Goal: Information Seeking & Learning: Learn about a topic

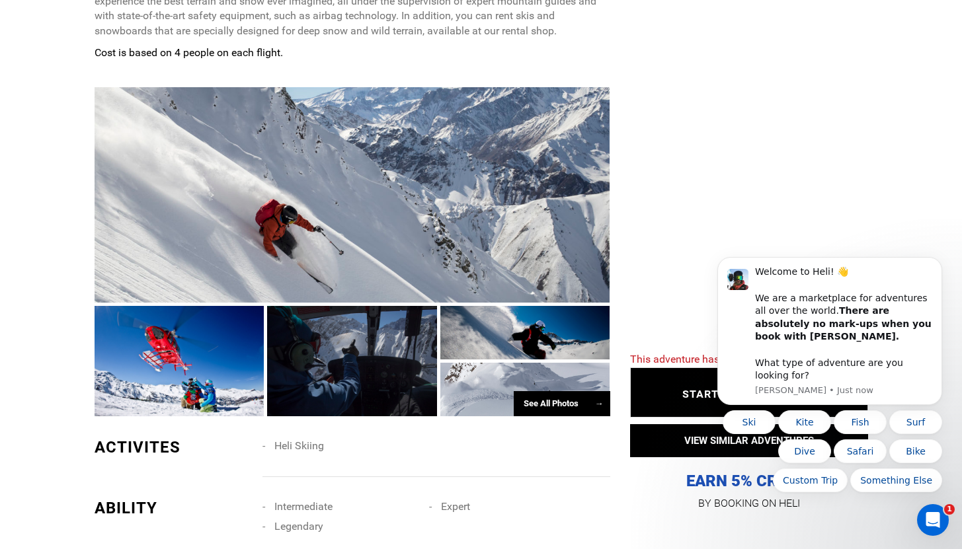
scroll to position [844, 0]
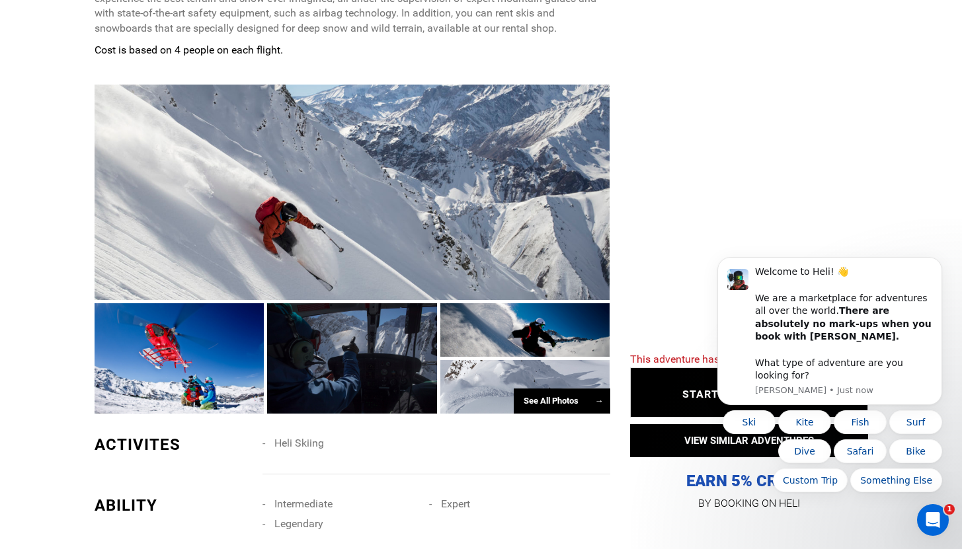
click at [360, 332] on div at bounding box center [352, 359] width 170 height 111
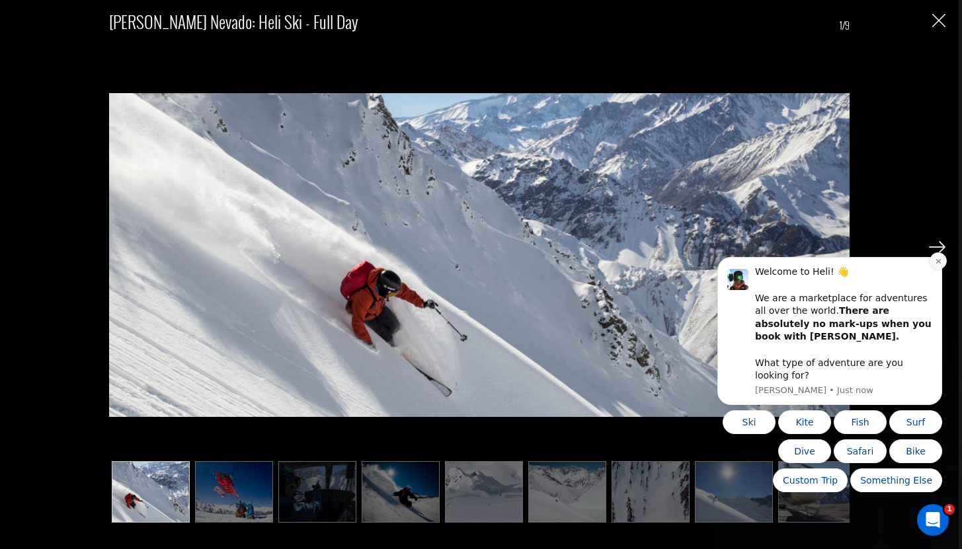
click at [938, 270] on button "Dismiss notification" at bounding box center [938, 261] width 17 height 17
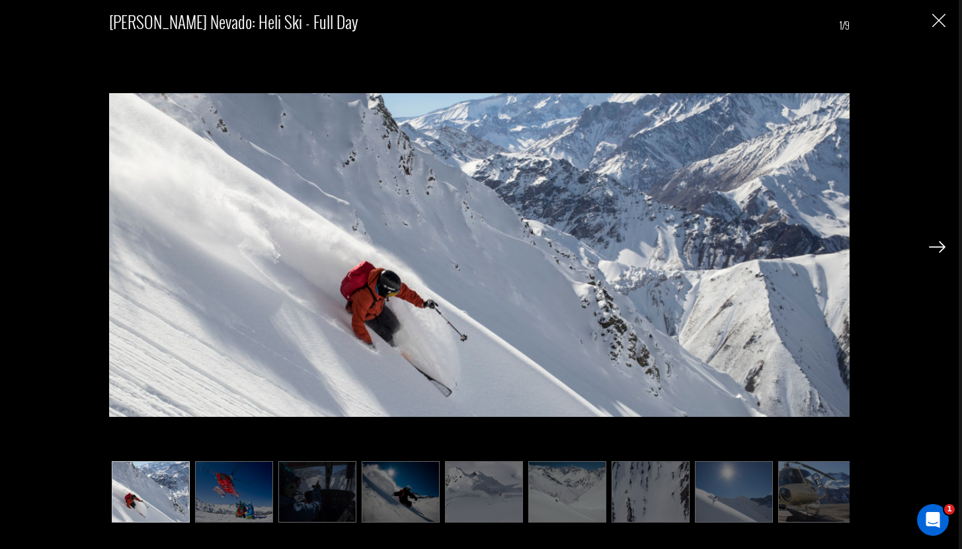
click at [940, 249] on img at bounding box center [937, 247] width 17 height 12
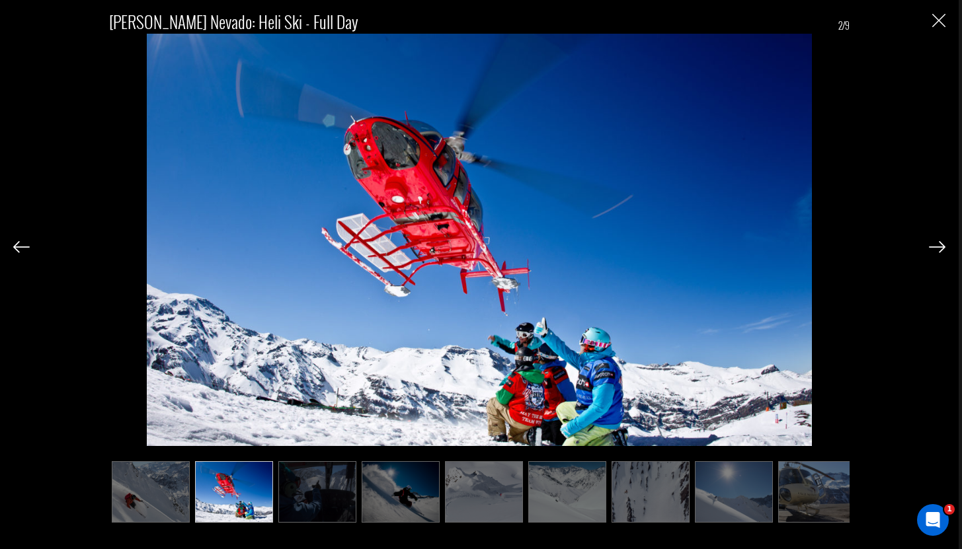
click at [940, 249] on img at bounding box center [937, 247] width 17 height 12
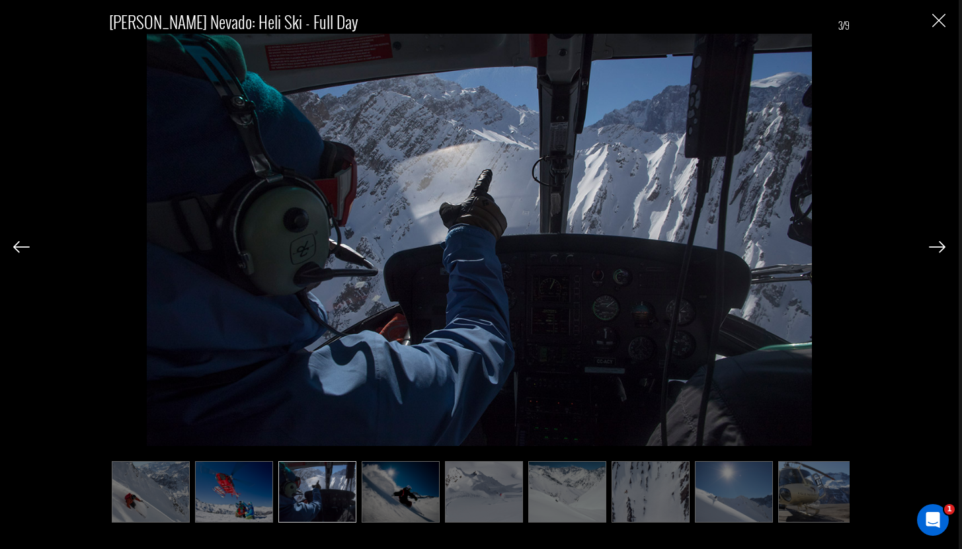
click at [940, 249] on img at bounding box center [937, 247] width 17 height 12
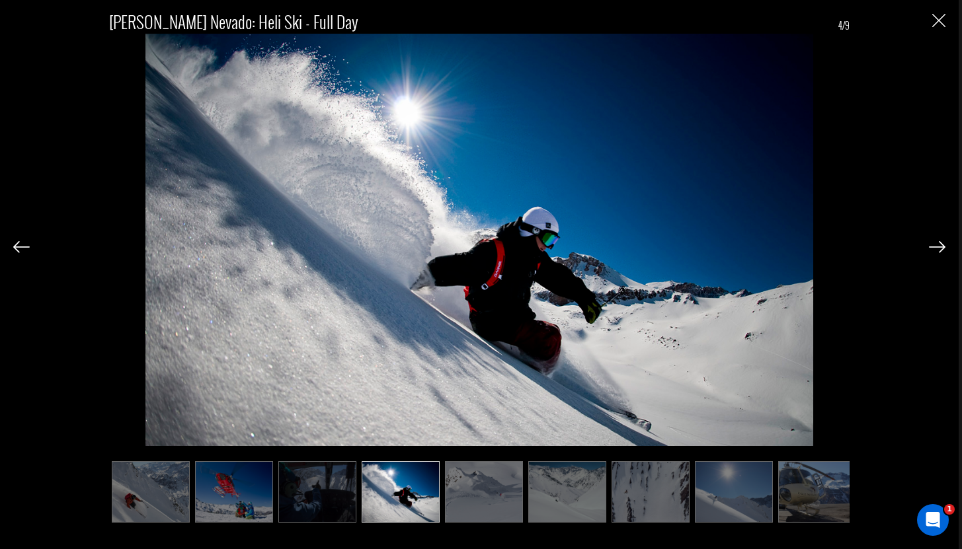
click at [940, 249] on img at bounding box center [937, 247] width 17 height 12
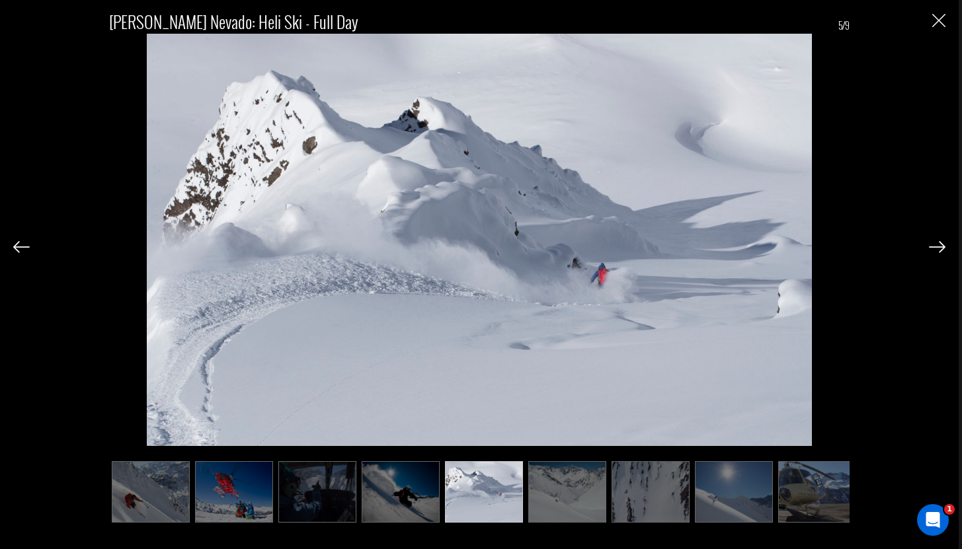
click at [940, 249] on img at bounding box center [937, 247] width 17 height 12
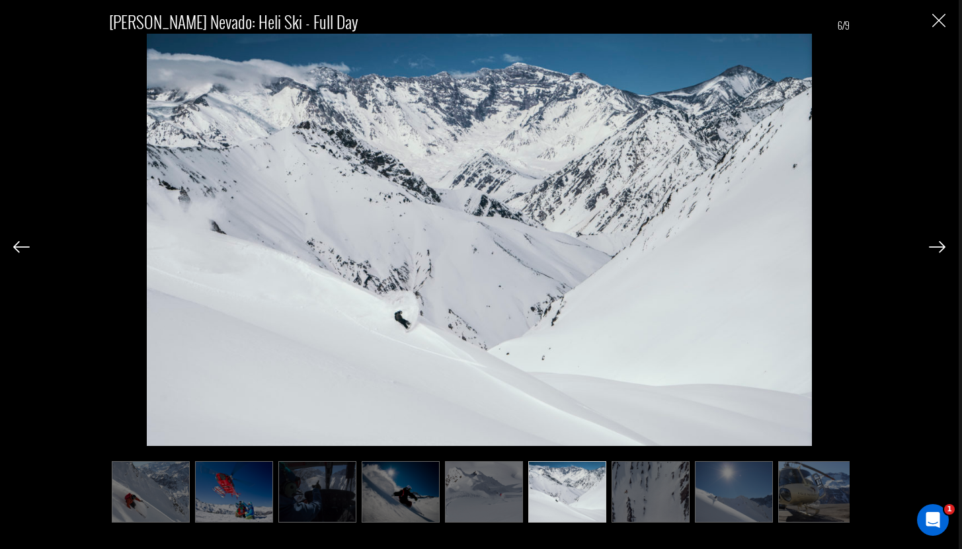
scroll to position [0, 9]
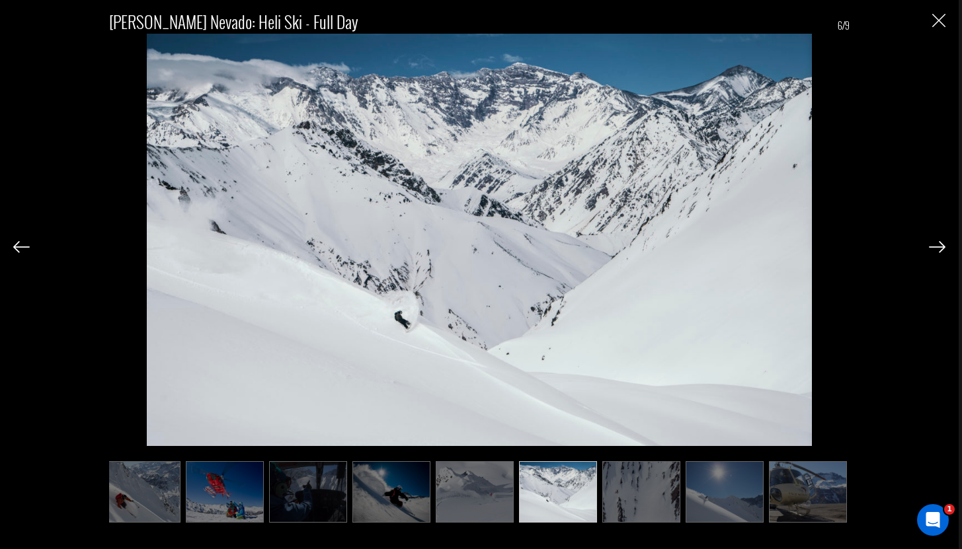
click at [940, 249] on img at bounding box center [937, 247] width 17 height 12
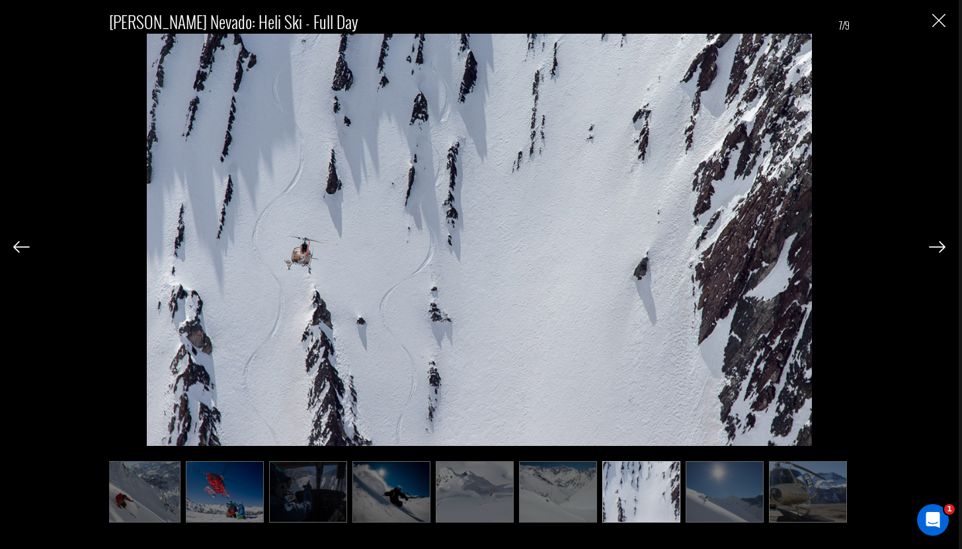
click at [940, 249] on img at bounding box center [937, 247] width 17 height 12
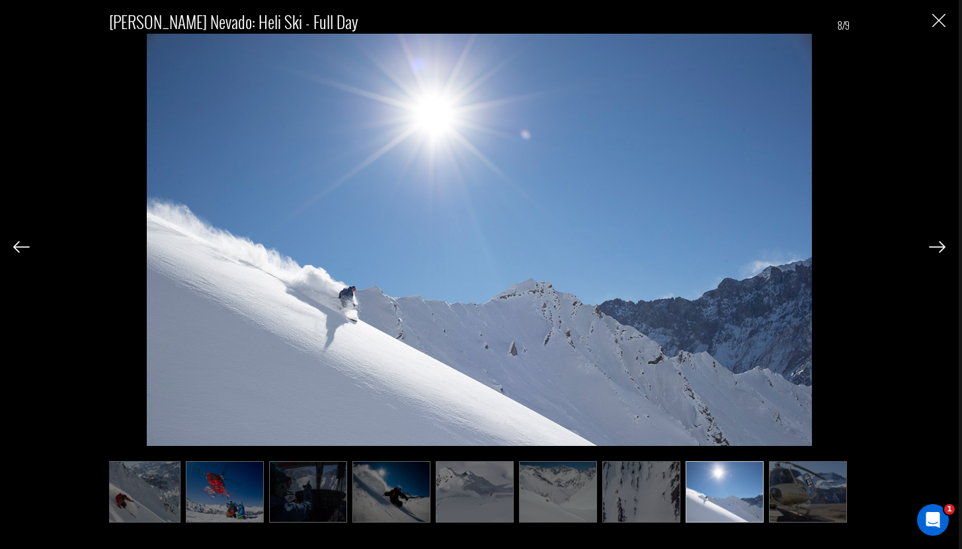
click at [940, 249] on img at bounding box center [937, 247] width 17 height 12
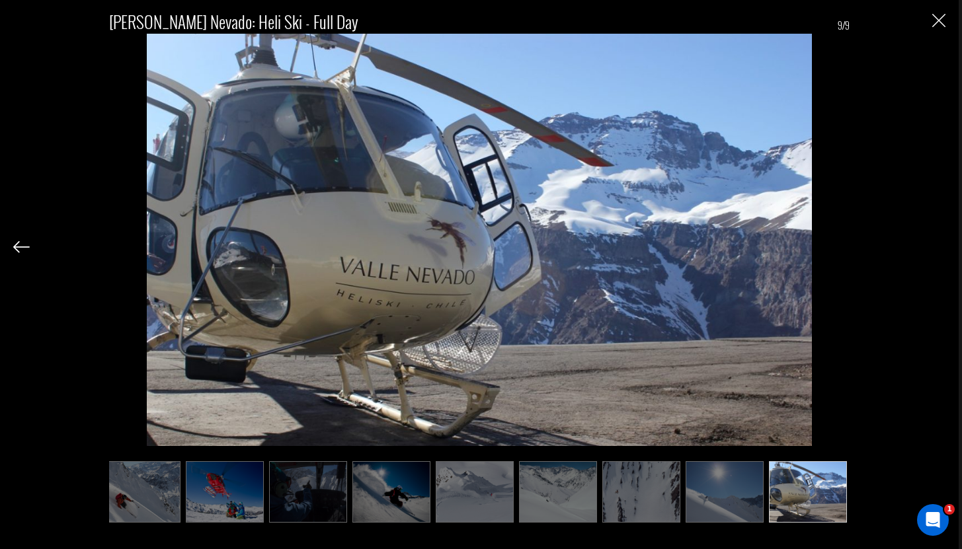
click at [946, 16] on div "[PERSON_NAME] Nevado: Heli Ski - Full Day 9/9" at bounding box center [479, 274] width 959 height 549
click at [940, 19] on img "Close" at bounding box center [938, 20] width 13 height 13
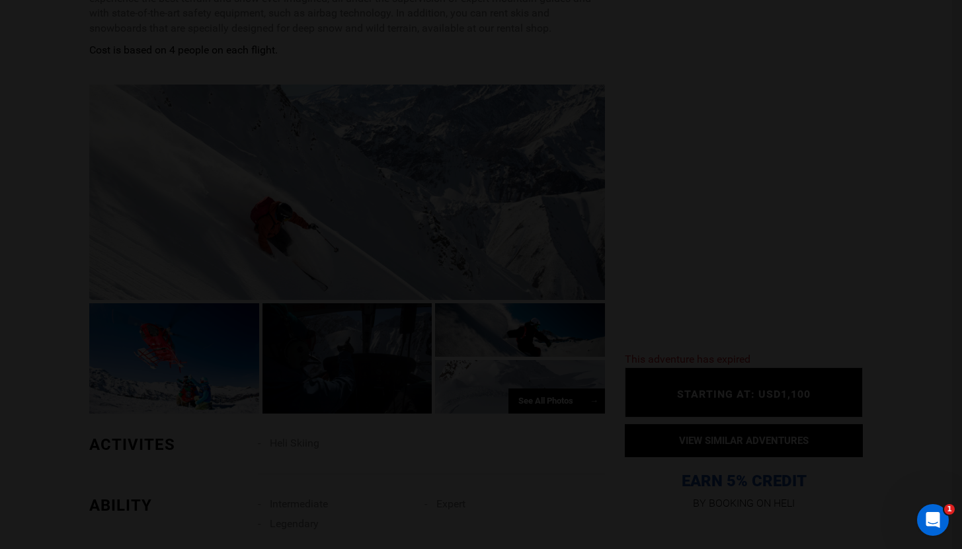
scroll to position [0, 0]
